Goal: Task Accomplishment & Management: Use online tool/utility

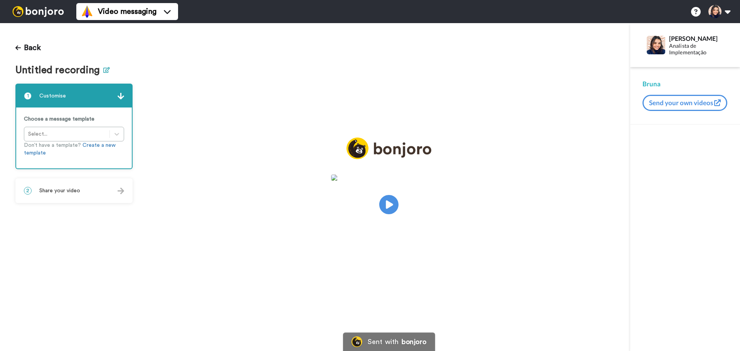
click at [106, 67] on icon at bounding box center [106, 70] width 7 height 6
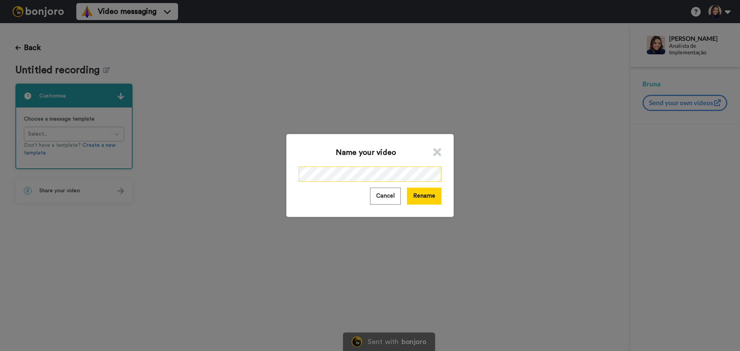
click at [287, 166] on div "Name your video Cancel Rename" at bounding box center [369, 175] width 167 height 82
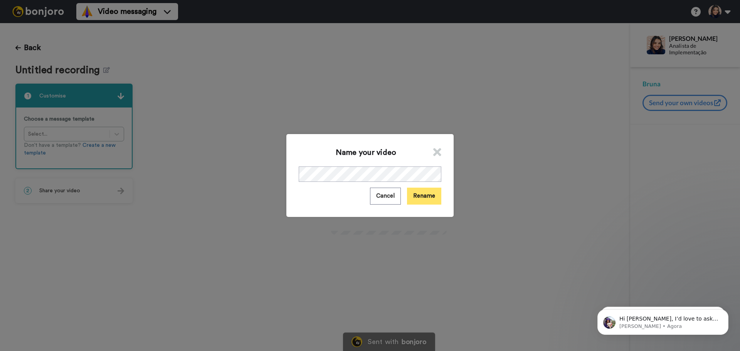
click at [434, 199] on button "Rename" at bounding box center [424, 196] width 34 height 17
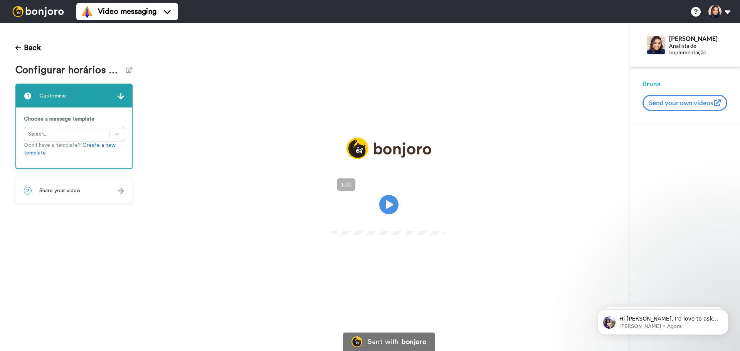
click at [96, 185] on div "2 Share your video" at bounding box center [74, 190] width 116 height 23
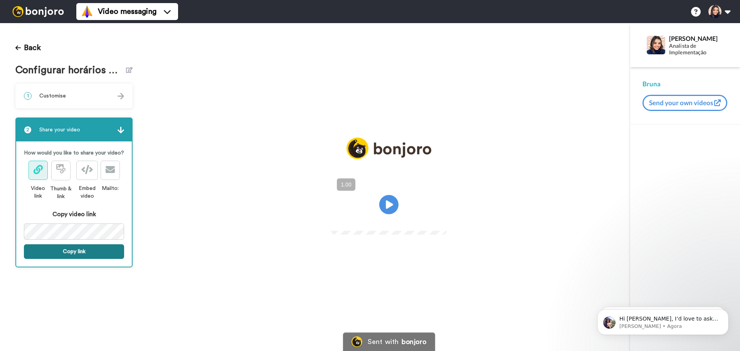
click at [69, 251] on button "Copy link" at bounding box center [74, 251] width 100 height 15
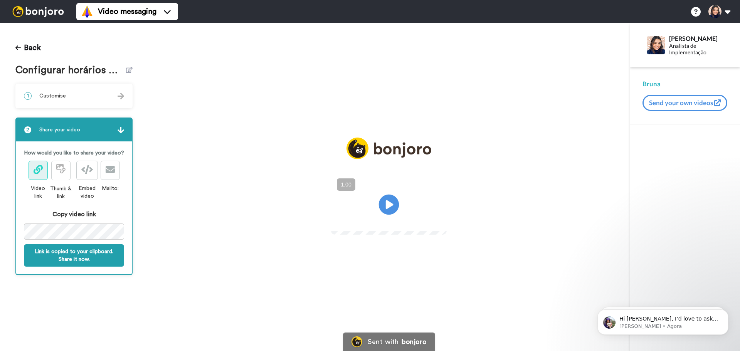
click at [389, 211] on icon at bounding box center [389, 205] width 20 height 20
click at [0, 0] on button "+" at bounding box center [0, 0] width 0 height 0
